Goal: Information Seeking & Learning: Learn about a topic

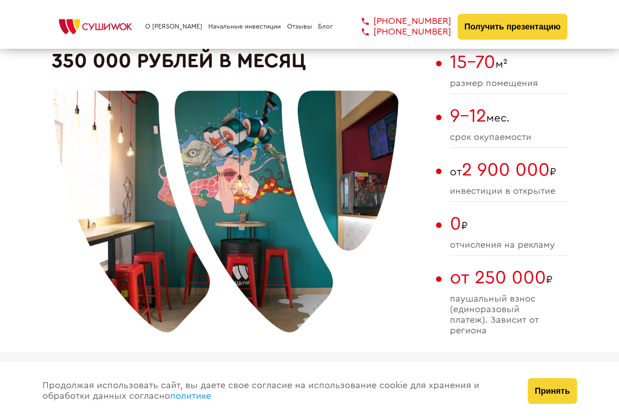
scroll to position [871, 0]
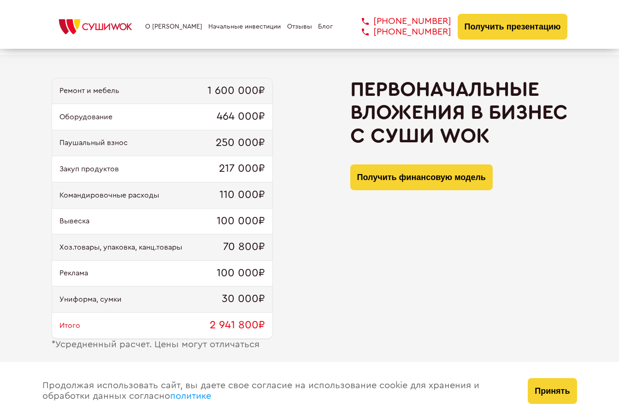
type input "WhatsApp"
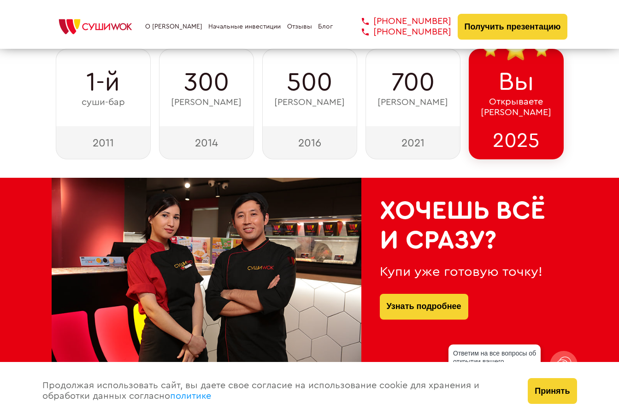
scroll to position [87, 0]
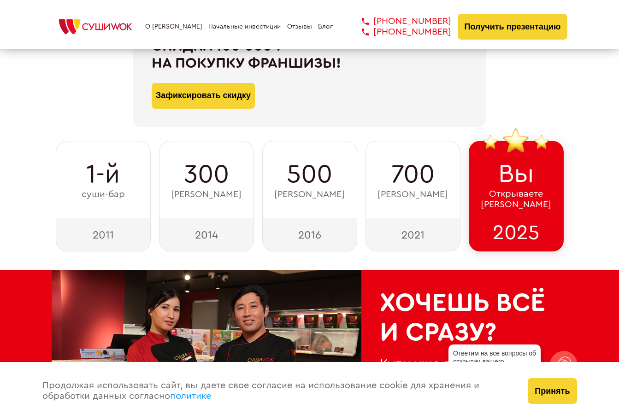
click at [167, 27] on link "О [PERSON_NAME]" at bounding box center [173, 26] width 57 height 7
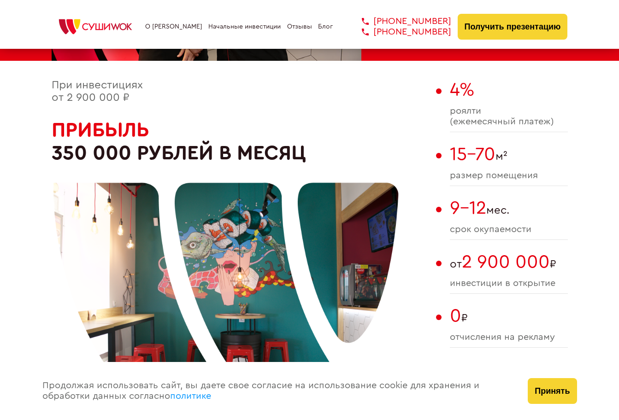
scroll to position [737, 0]
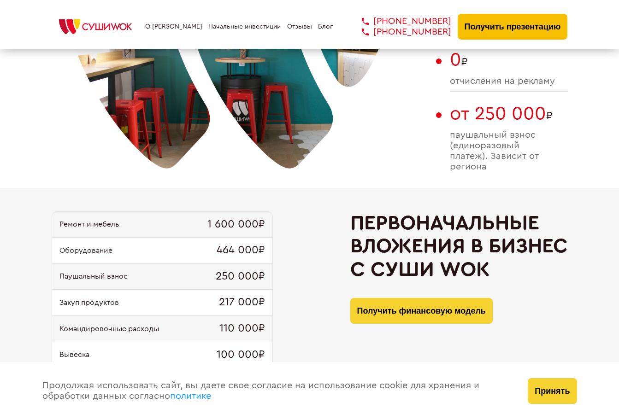
click at [527, 25] on button "Получить презентацию" at bounding box center [513, 27] width 110 height 26
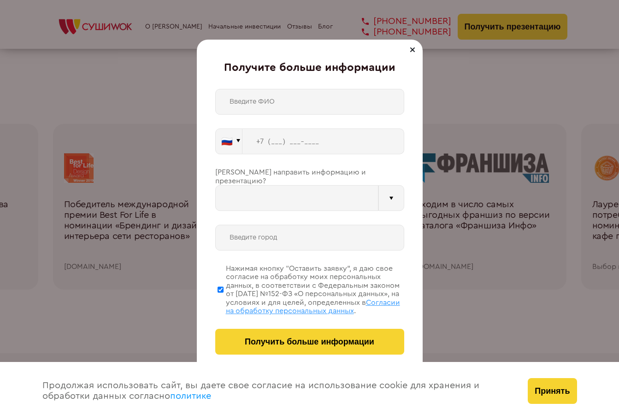
scroll to position [2887, 0]
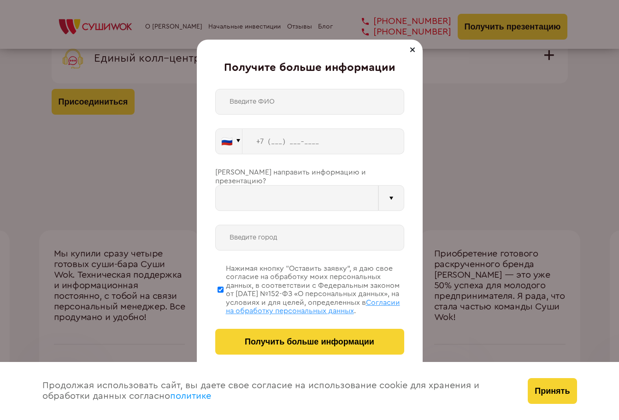
type input "WhatsApp"
click at [304, 210] on div "🇷🇺 🇹🇷 🇧🇾 🇰🇬 🇰🇿 🇦🇿 🇦🇲 🇬🇪 🇷🇺 Vider" at bounding box center [309, 222] width 189 height 266
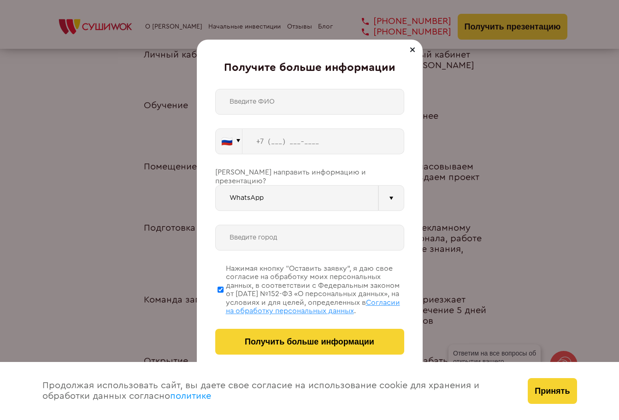
scroll to position [3864, 0]
